Goal: Information Seeking & Learning: Learn about a topic

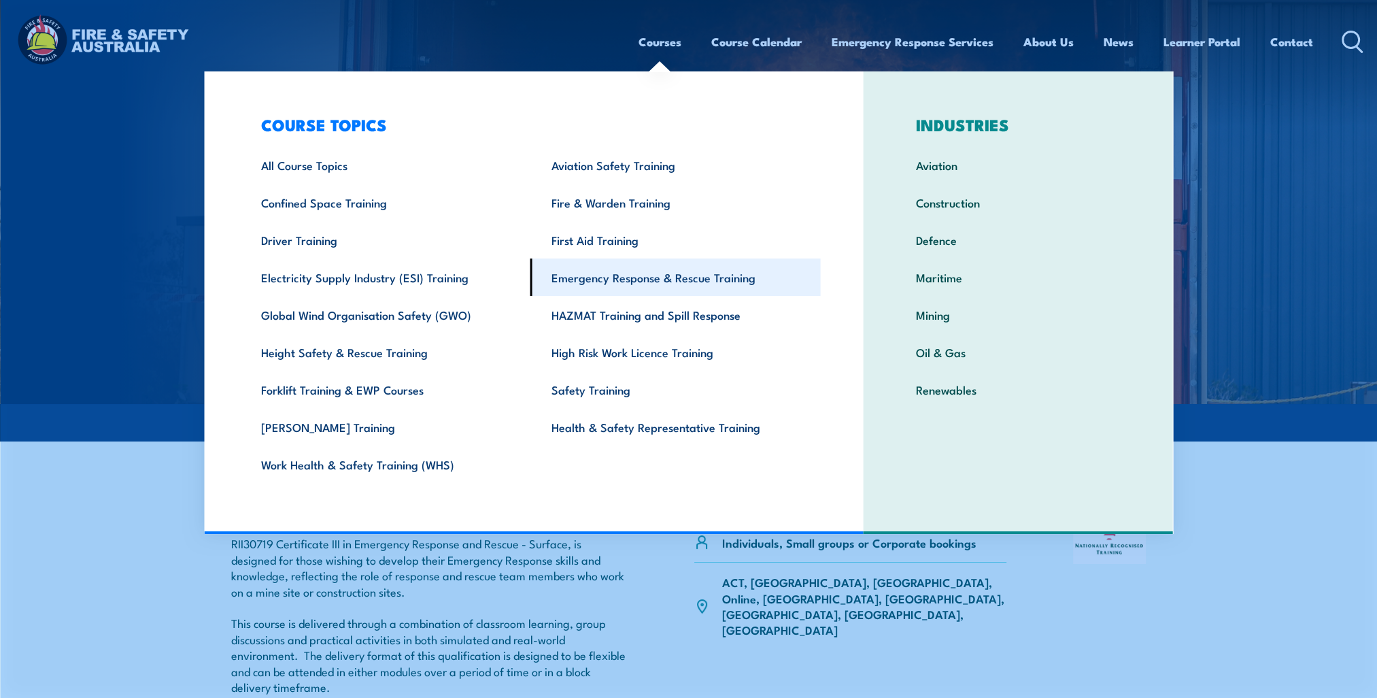
click at [596, 278] on link "Emergency Response & Rescue Training" at bounding box center [675, 276] width 290 height 37
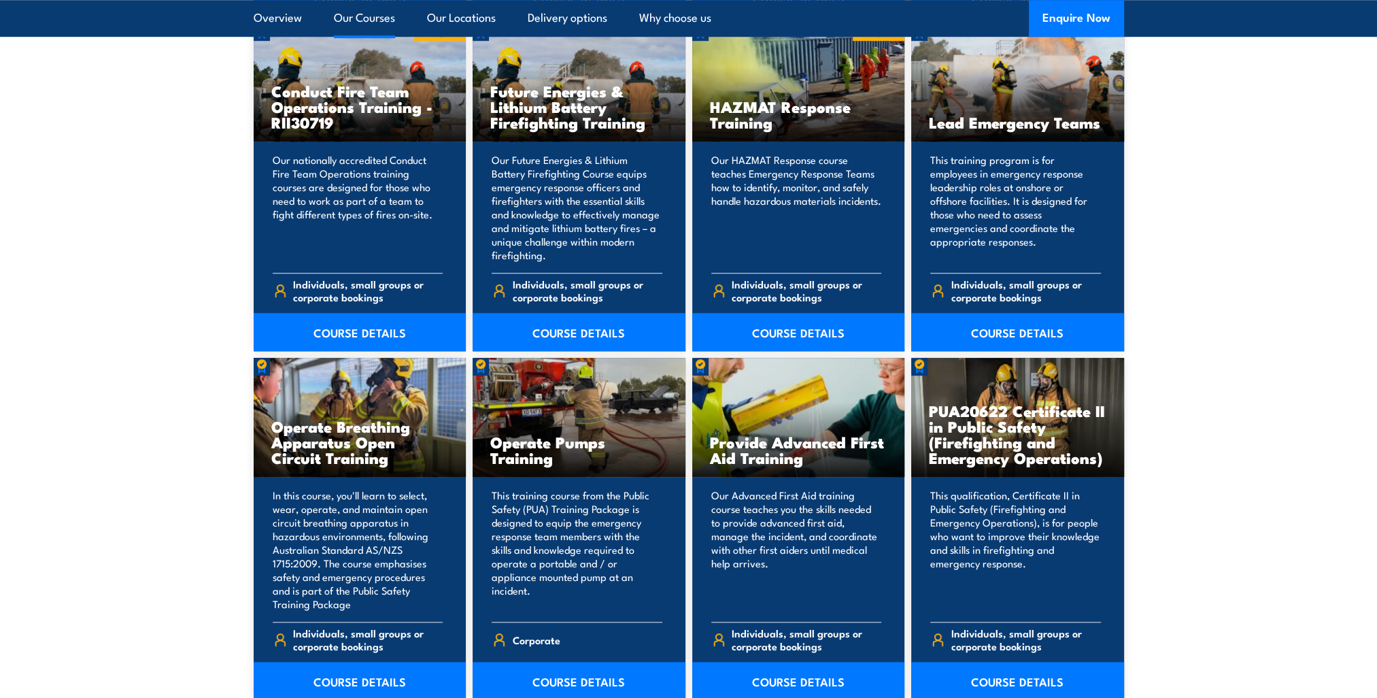
scroll to position [1836, 0]
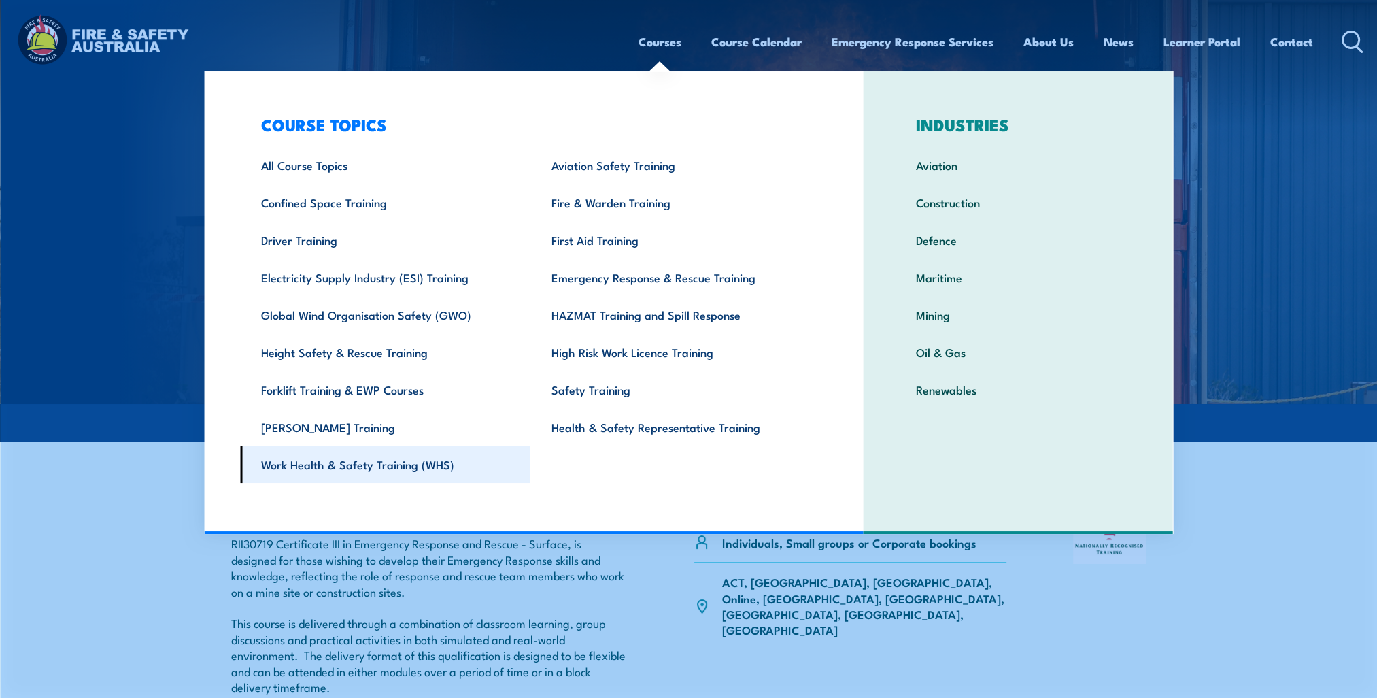
click at [377, 466] on link "Work Health & Safety Training (WHS)" at bounding box center [385, 463] width 290 height 37
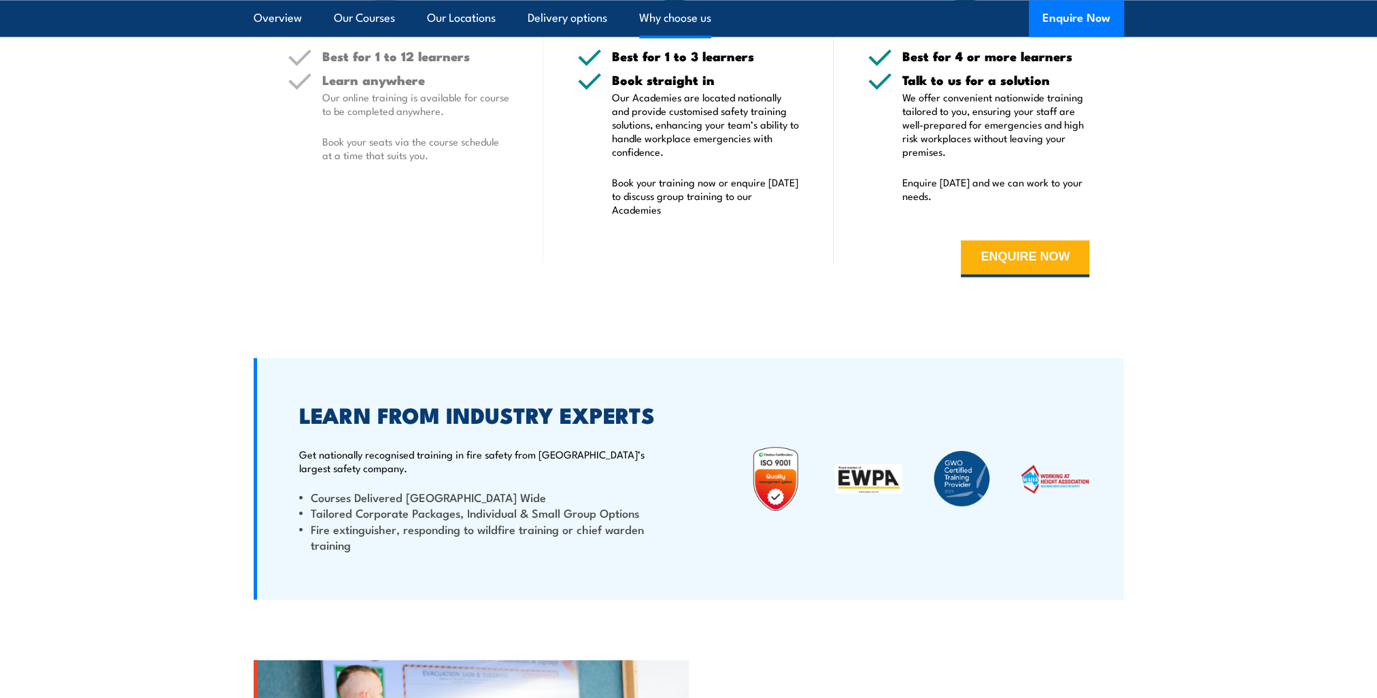
scroll to position [2501, 0]
